Goal: Find specific page/section: Find specific page/section

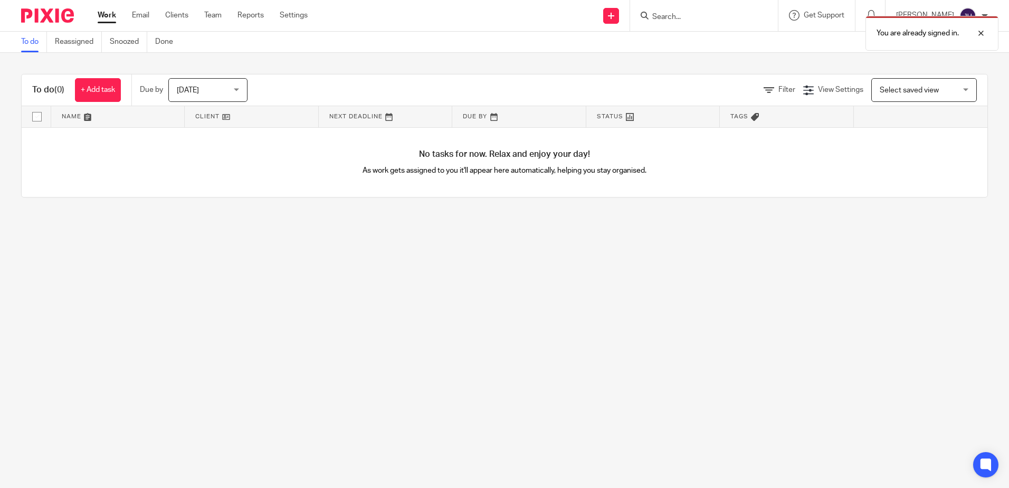
click at [733, 17] on div "You are already signed in." at bounding box center [751, 31] width 494 height 40
click at [695, 11] on div "You are already signed in." at bounding box center [751, 31] width 494 height 40
click at [688, 17] on div "You are already signed in." at bounding box center [751, 31] width 494 height 40
click at [979, 33] on div at bounding box center [973, 33] width 28 height 13
click at [713, 16] on input "Search" at bounding box center [698, 17] width 95 height 9
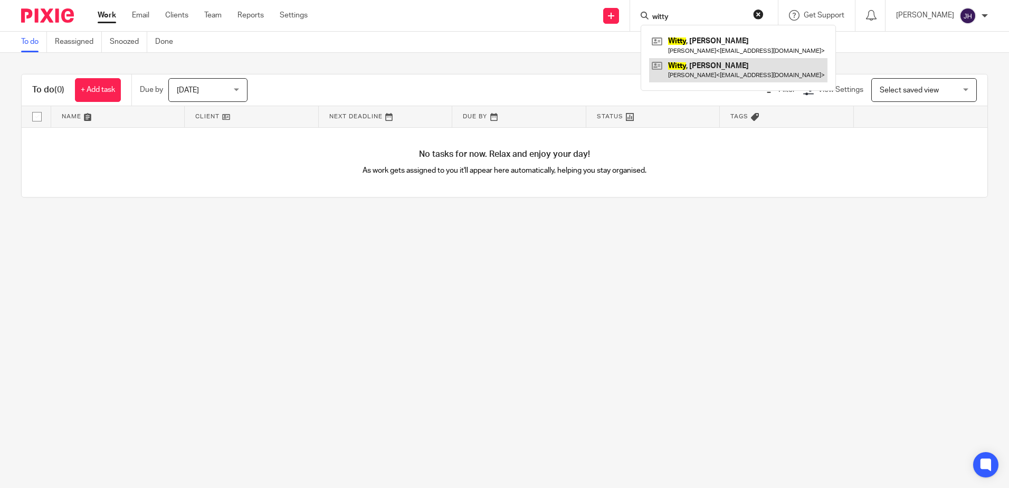
type input "witty"
click at [710, 64] on link at bounding box center [738, 70] width 178 height 24
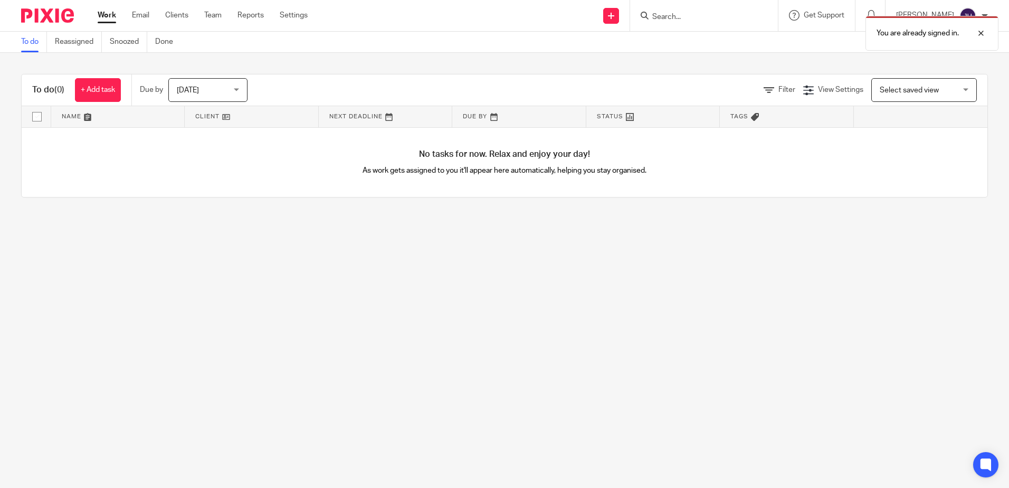
click at [694, 15] on div "You are already signed in." at bounding box center [751, 31] width 494 height 40
click at [687, 15] on div "You are already signed in." at bounding box center [751, 31] width 494 height 40
click at [985, 31] on div at bounding box center [973, 33] width 28 height 13
click at [684, 17] on input "Search" at bounding box center [698, 17] width 95 height 9
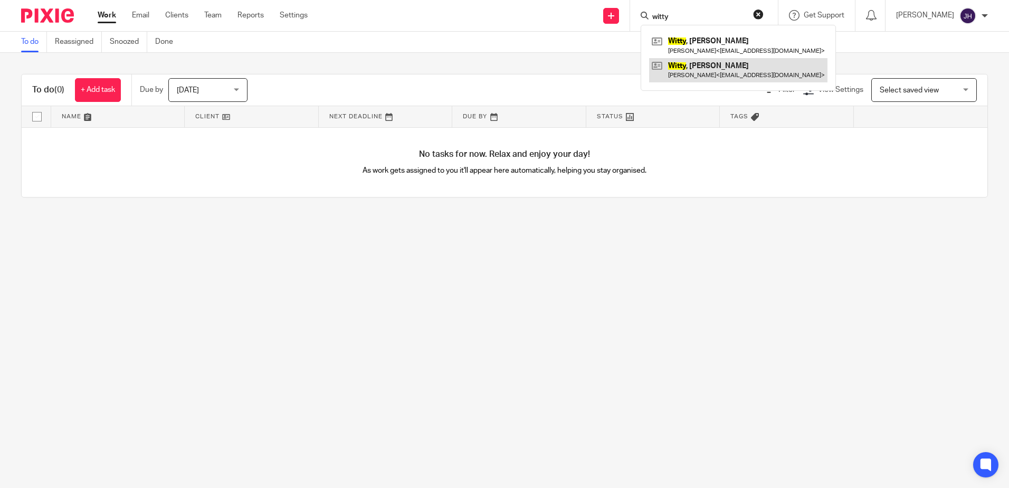
type input "witty"
click at [713, 72] on link at bounding box center [738, 70] width 178 height 24
